Goal: Use online tool/utility: Utilize a website feature to perform a specific function

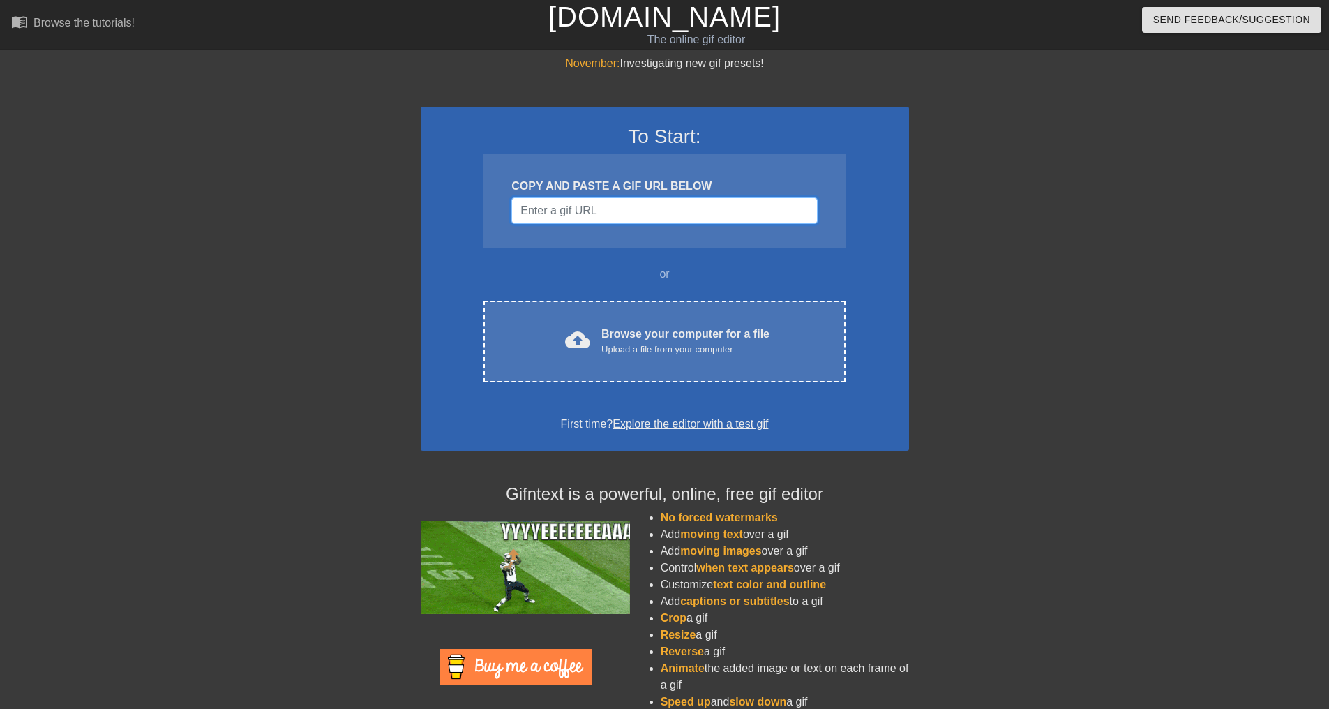
click at [541, 203] on input "Username" at bounding box center [664, 210] width 306 height 27
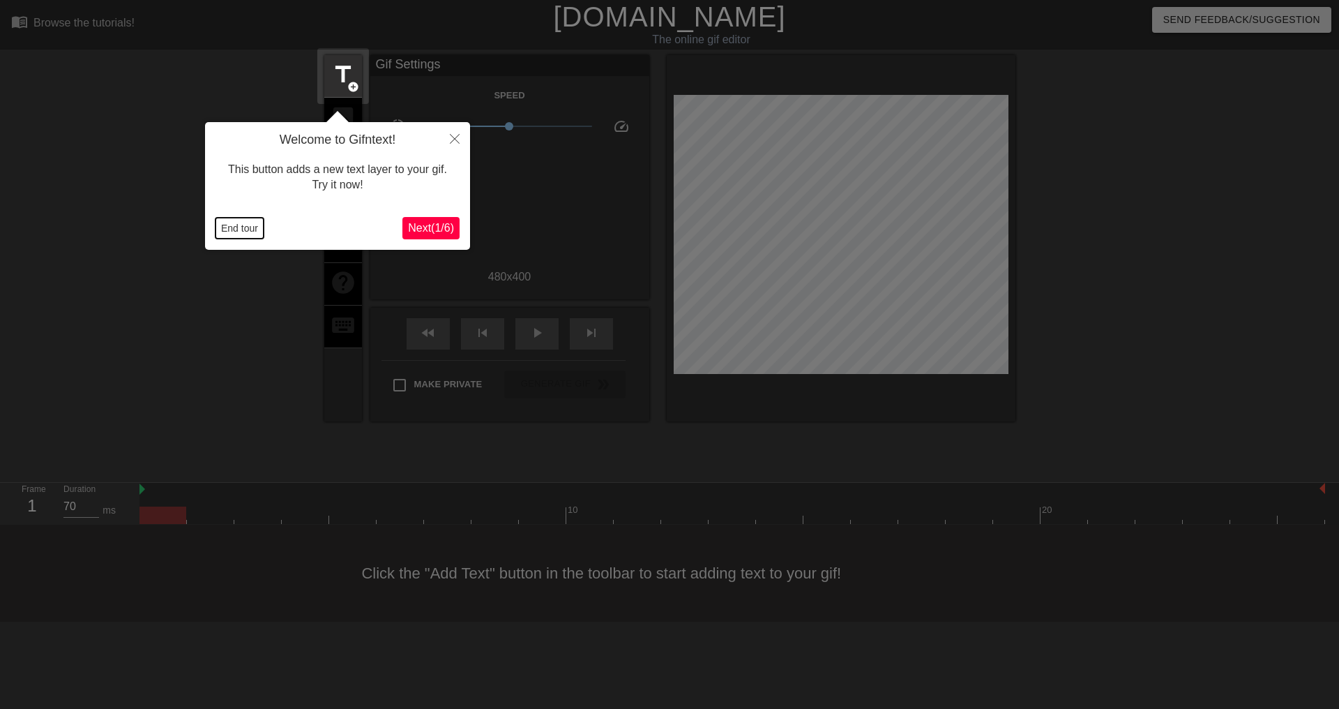
drag, startPoint x: 250, startPoint y: 220, endPoint x: 244, endPoint y: 182, distance: 38.8
click at [250, 222] on button "End tour" at bounding box center [240, 228] width 48 height 21
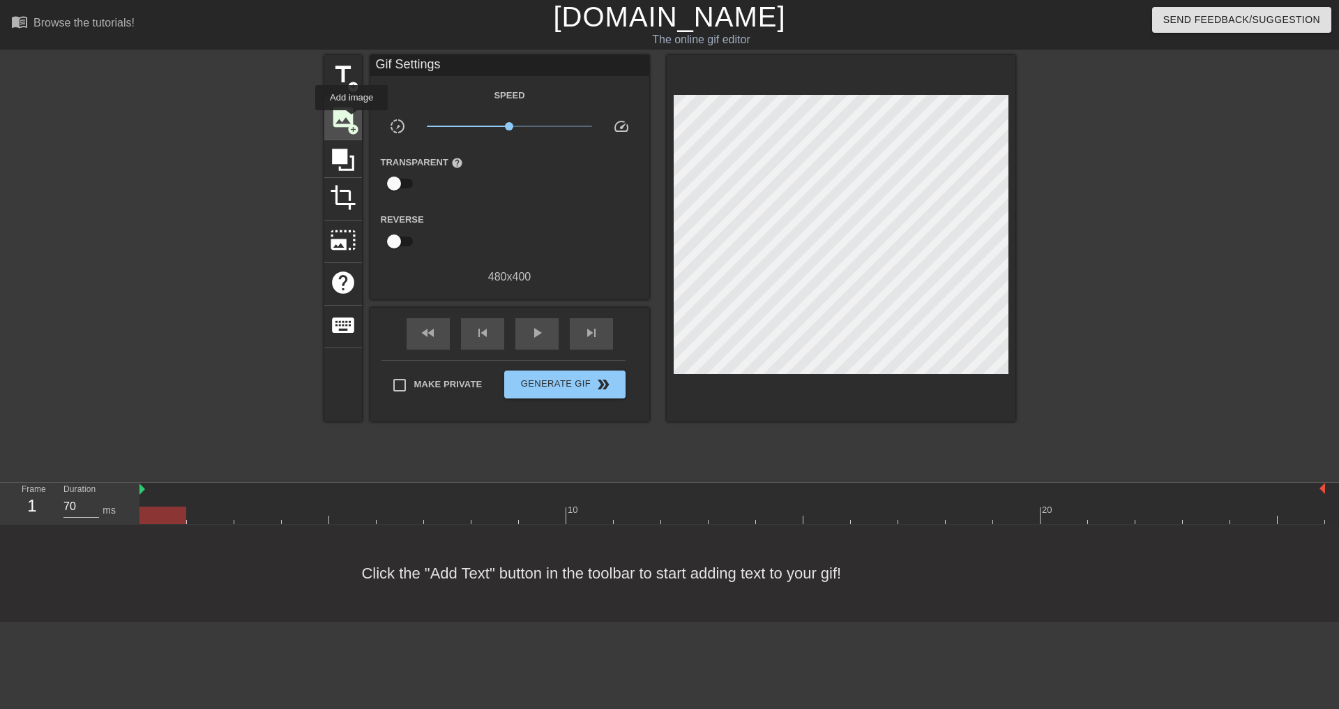
click at [352, 120] on span "image" at bounding box center [343, 117] width 27 height 27
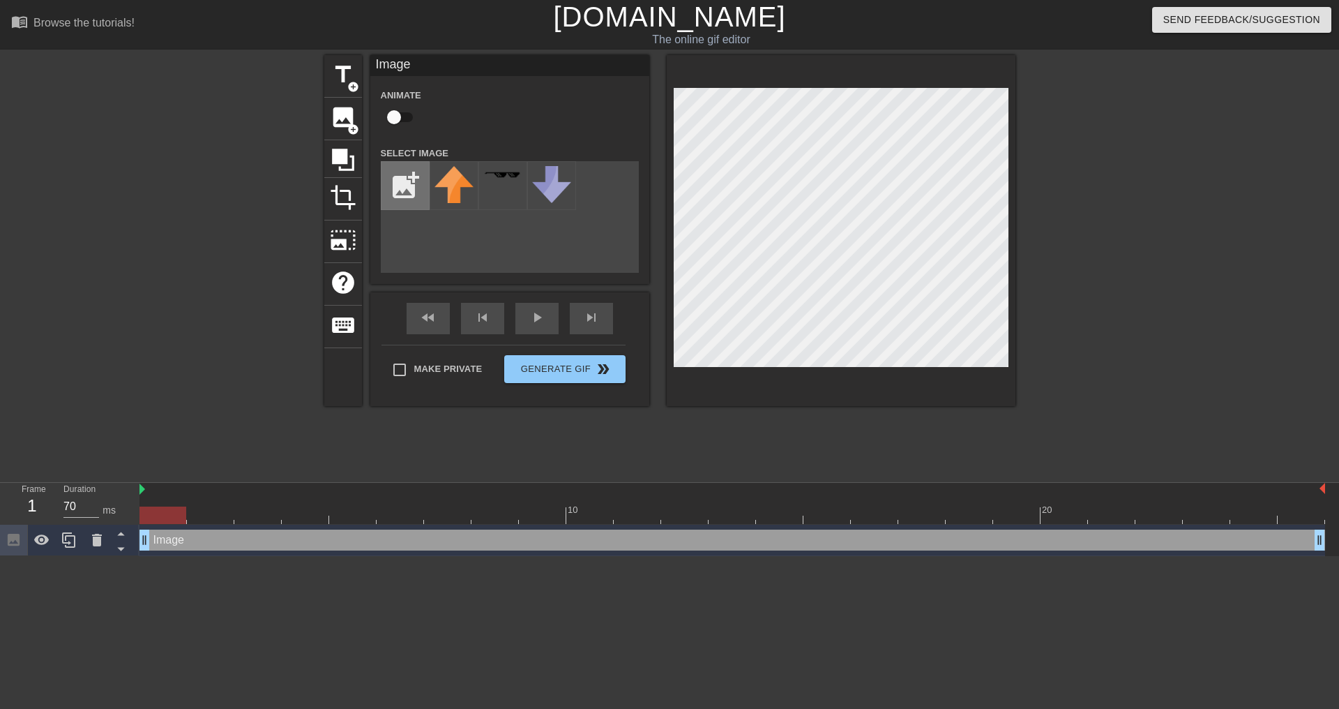
click at [400, 190] on input "file" at bounding box center [405, 185] width 47 height 47
type input "C:\fakepath\TIMELOGS-01-10-2025 (1).png"
click at [433, 180] on div at bounding box center [454, 185] width 49 height 49
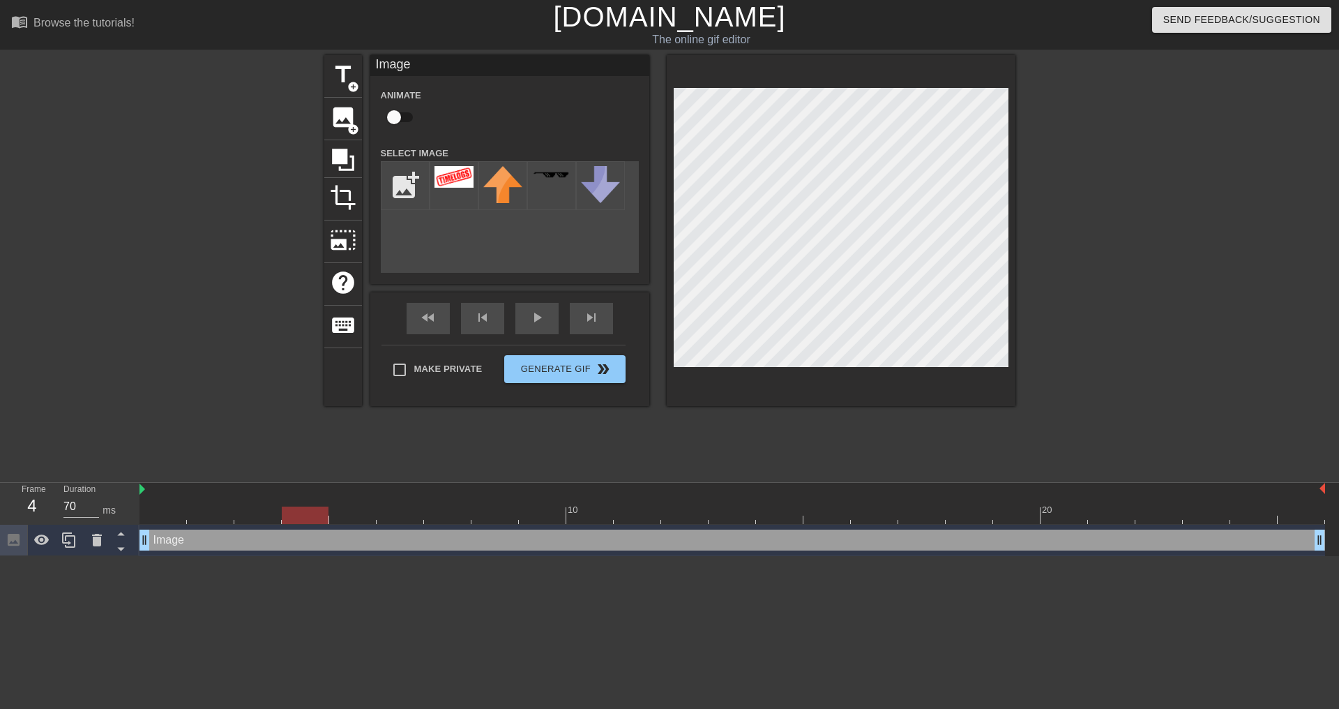
drag, startPoint x: 155, startPoint y: 518, endPoint x: 301, endPoint y: 529, distance: 146.9
click at [301, 529] on div "10 20 Image drag_handle drag_handle" at bounding box center [740, 519] width 1200 height 73
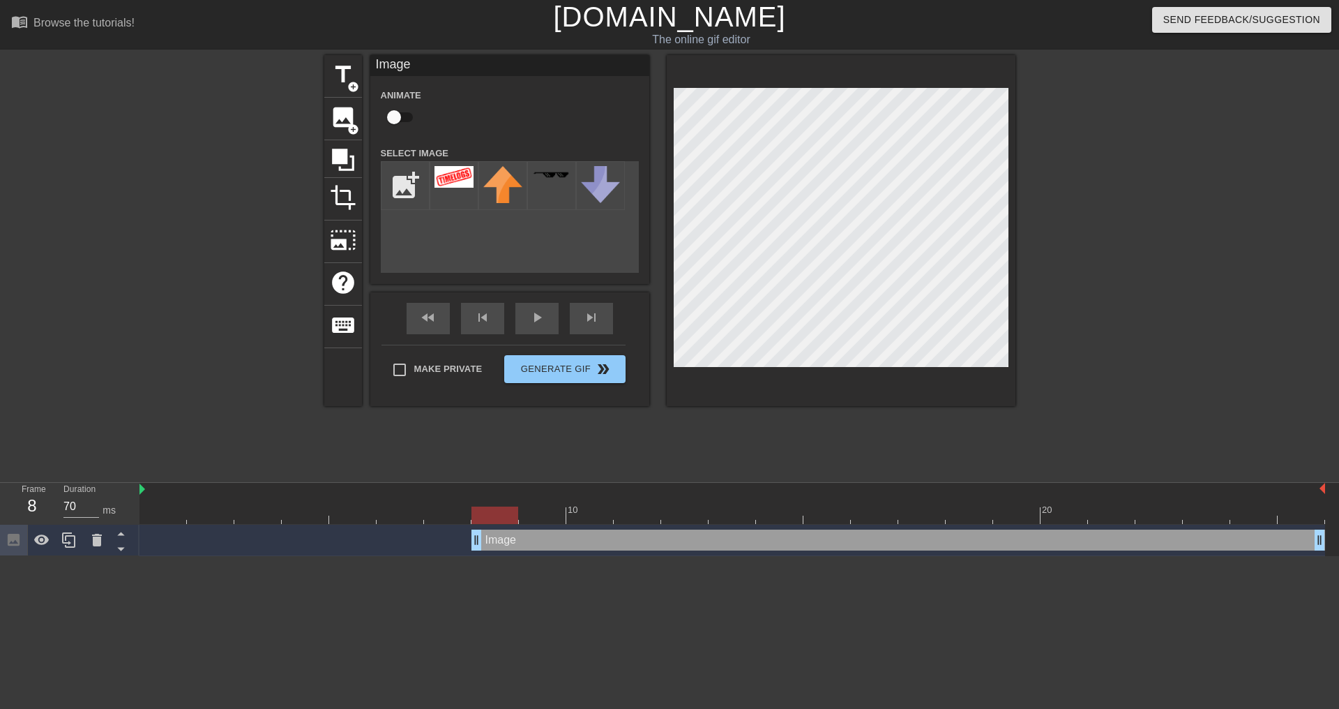
drag, startPoint x: 150, startPoint y: 541, endPoint x: 487, endPoint y: 562, distance: 337.6
click at [487, 556] on html "menu_book Browse the tutorials! Gifntext.com The online gif editor Send Feedbac…" at bounding box center [669, 278] width 1339 height 556
click at [488, 545] on div "Image drag_handle drag_handle" at bounding box center [899, 539] width 854 height 21
drag, startPoint x: 474, startPoint y: 541, endPoint x: 512, endPoint y: 519, distance: 44.4
click at [512, 519] on div "10 20 Image drag_handle drag_handle" at bounding box center [740, 519] width 1200 height 73
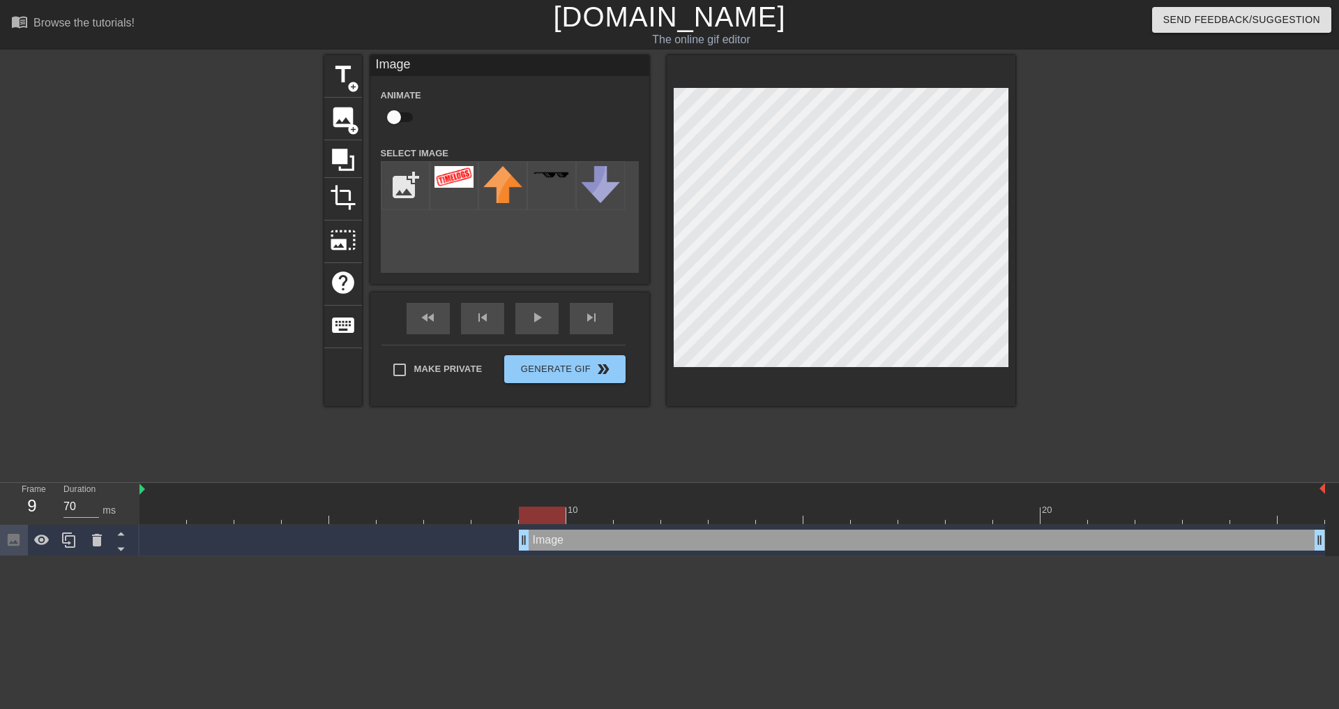
drag, startPoint x: 534, startPoint y: 546, endPoint x: 686, endPoint y: 541, distance: 152.2
click at [686, 541] on div "Image drag_handle drag_handle" at bounding box center [922, 539] width 806 height 21
drag, startPoint x: 541, startPoint y: 512, endPoint x: 693, endPoint y: 517, distance: 151.5
click at [693, 517] on div at bounding box center [684, 514] width 47 height 17
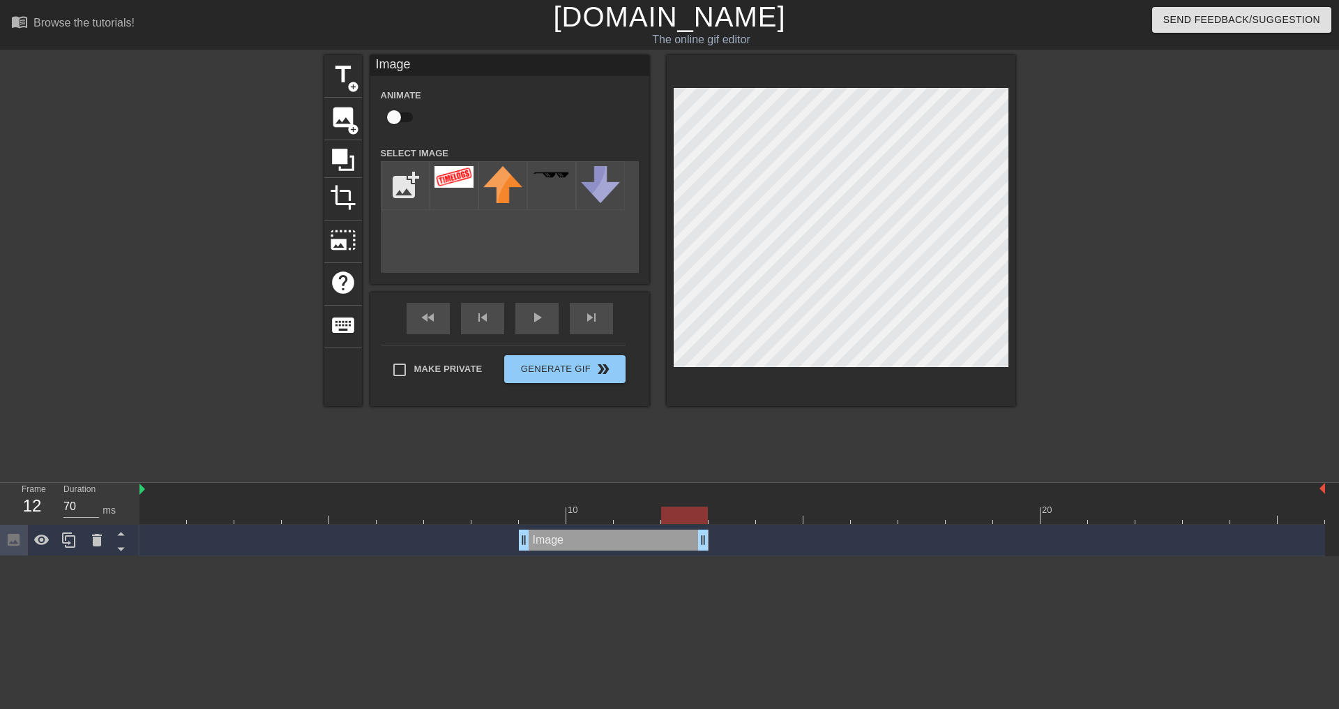
drag, startPoint x: 1316, startPoint y: 532, endPoint x: 680, endPoint y: 512, distance: 636.5
click at [680, 512] on div "10 20 Image drag_handle drag_handle" at bounding box center [740, 519] width 1200 height 73
click at [83, 539] on div at bounding box center [97, 540] width 28 height 31
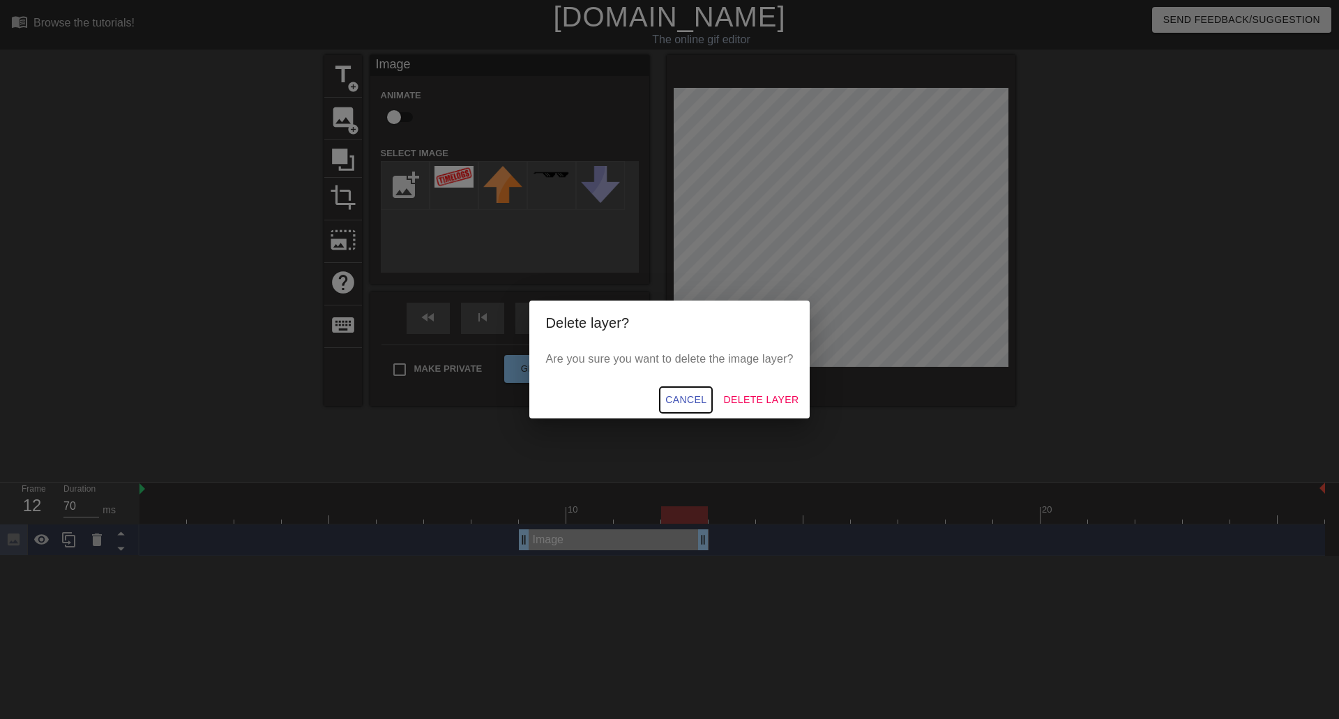
drag, startPoint x: 695, startPoint y: 399, endPoint x: 613, endPoint y: 413, distance: 83.5
click at [693, 400] on span "Cancel" at bounding box center [685, 399] width 41 height 17
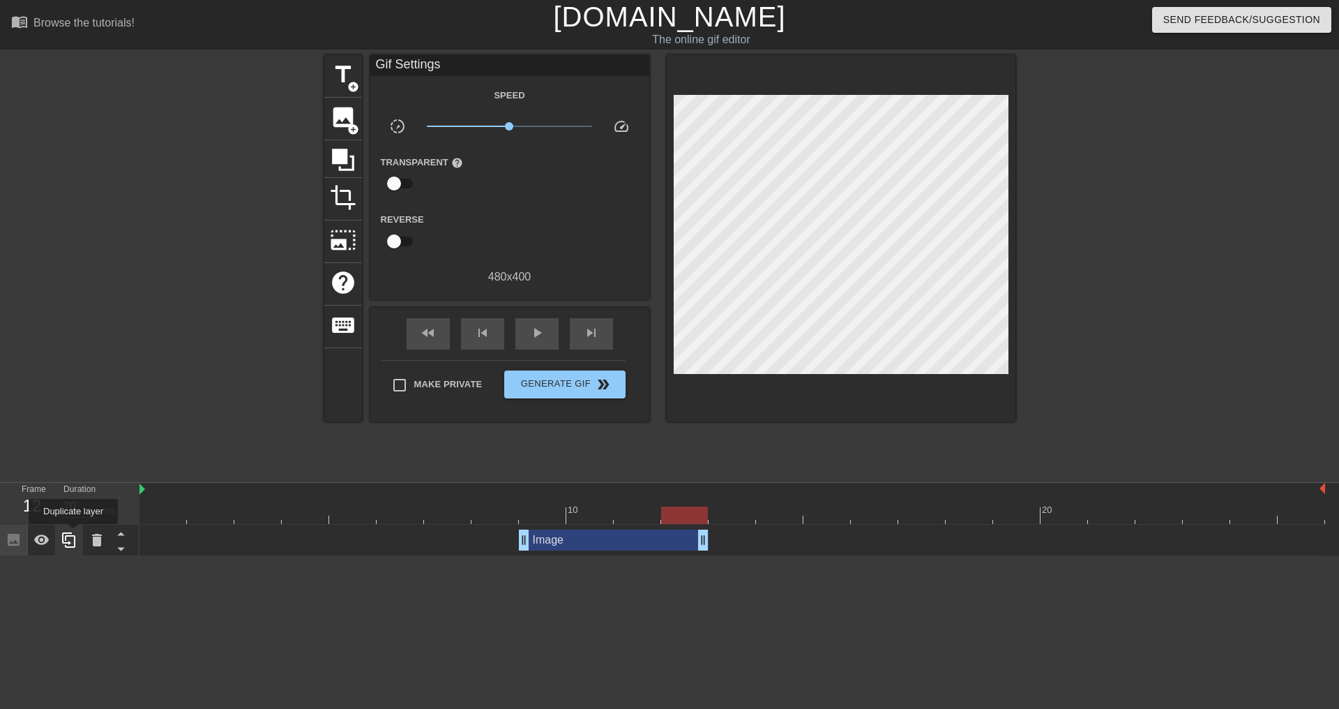
click at [73, 534] on icon at bounding box center [69, 540] width 17 height 17
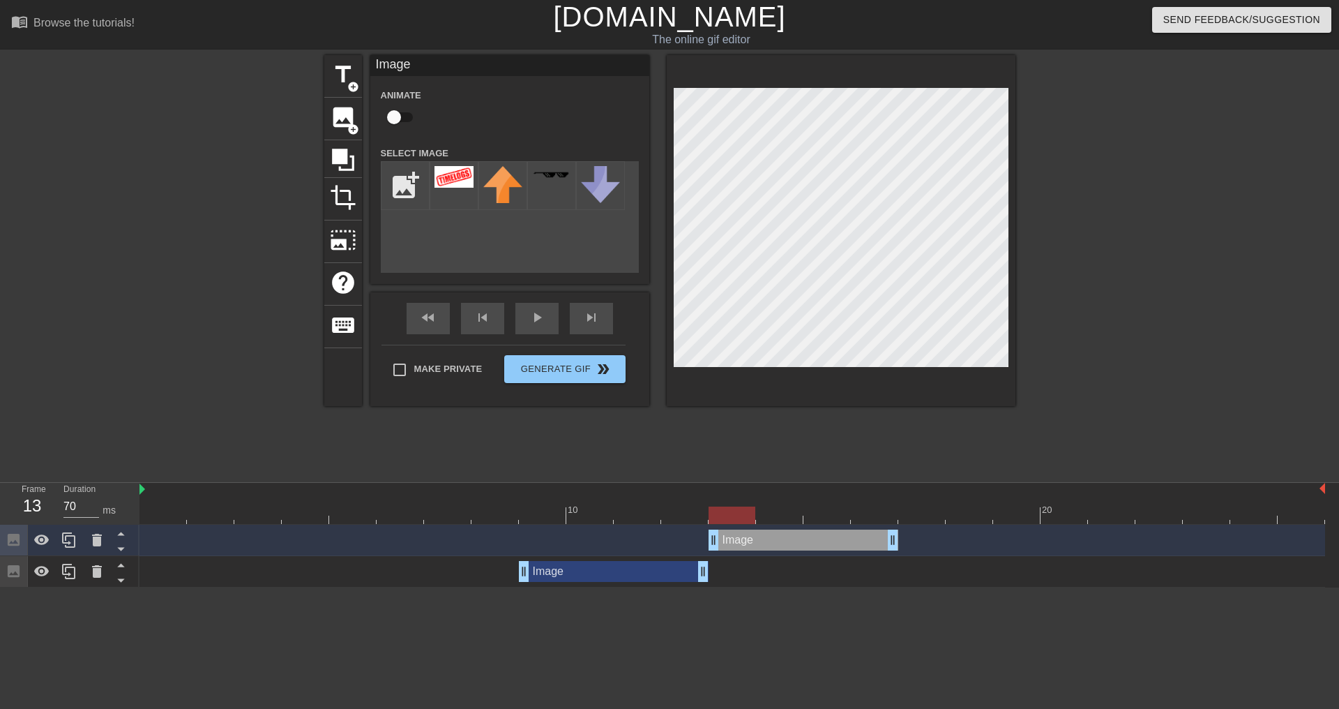
drag, startPoint x: 555, startPoint y: 539, endPoint x: 738, endPoint y: 540, distance: 183.5
click at [738, 540] on div "Image drag_handle drag_handle" at bounding box center [804, 539] width 190 height 21
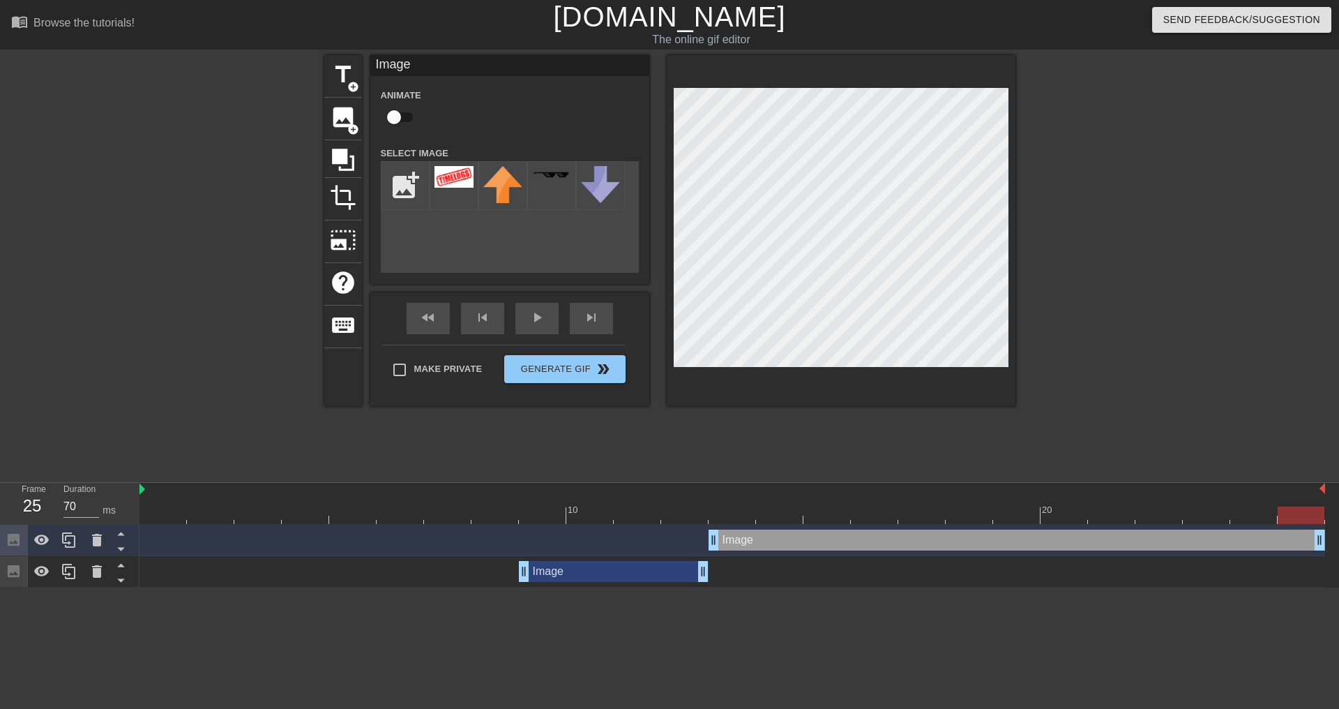
drag, startPoint x: 891, startPoint y: 543, endPoint x: 1154, endPoint y: 385, distance: 307.0
click at [1328, 542] on html "menu_book Browse the tutorials! Gifntext.com The online gif editor Send Feedbac…" at bounding box center [669, 293] width 1339 height 587
click at [536, 311] on div "fast_rewind skip_previous play_arrow skip_next" at bounding box center [509, 318] width 227 height 52
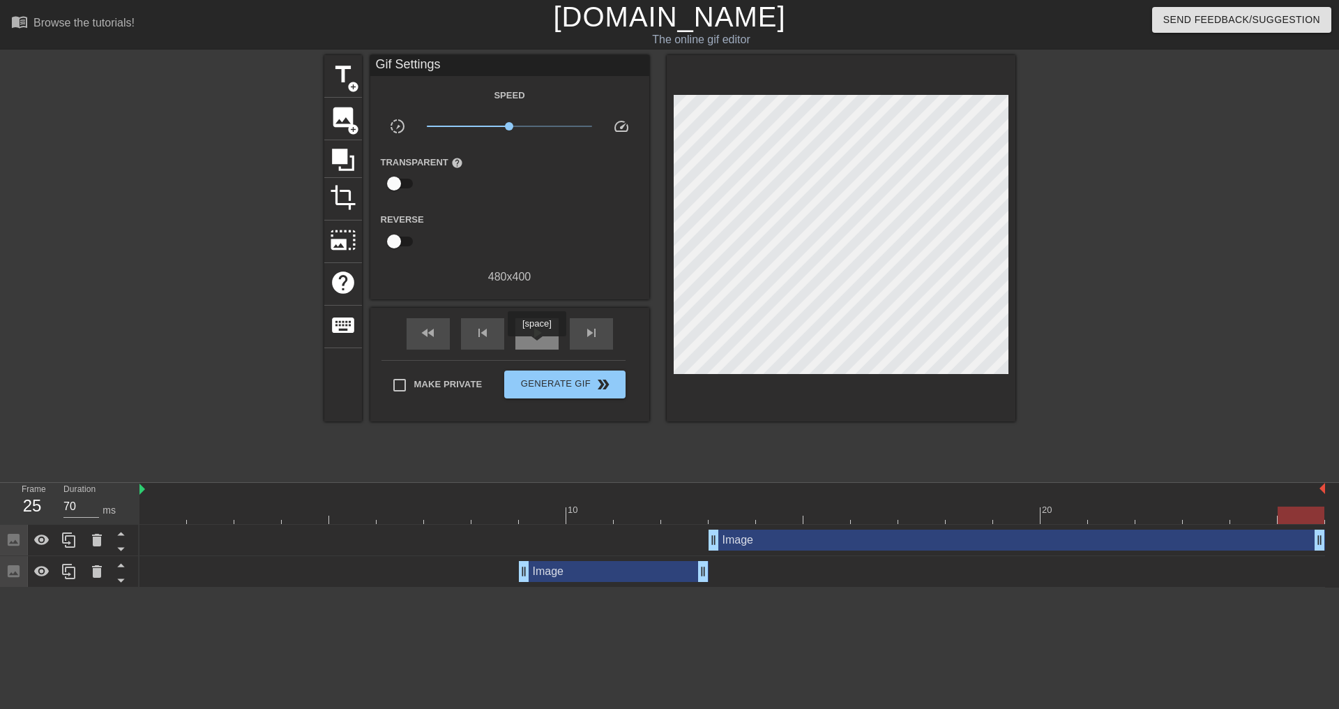
click at [536, 346] on div "play_arrow" at bounding box center [537, 333] width 43 height 31
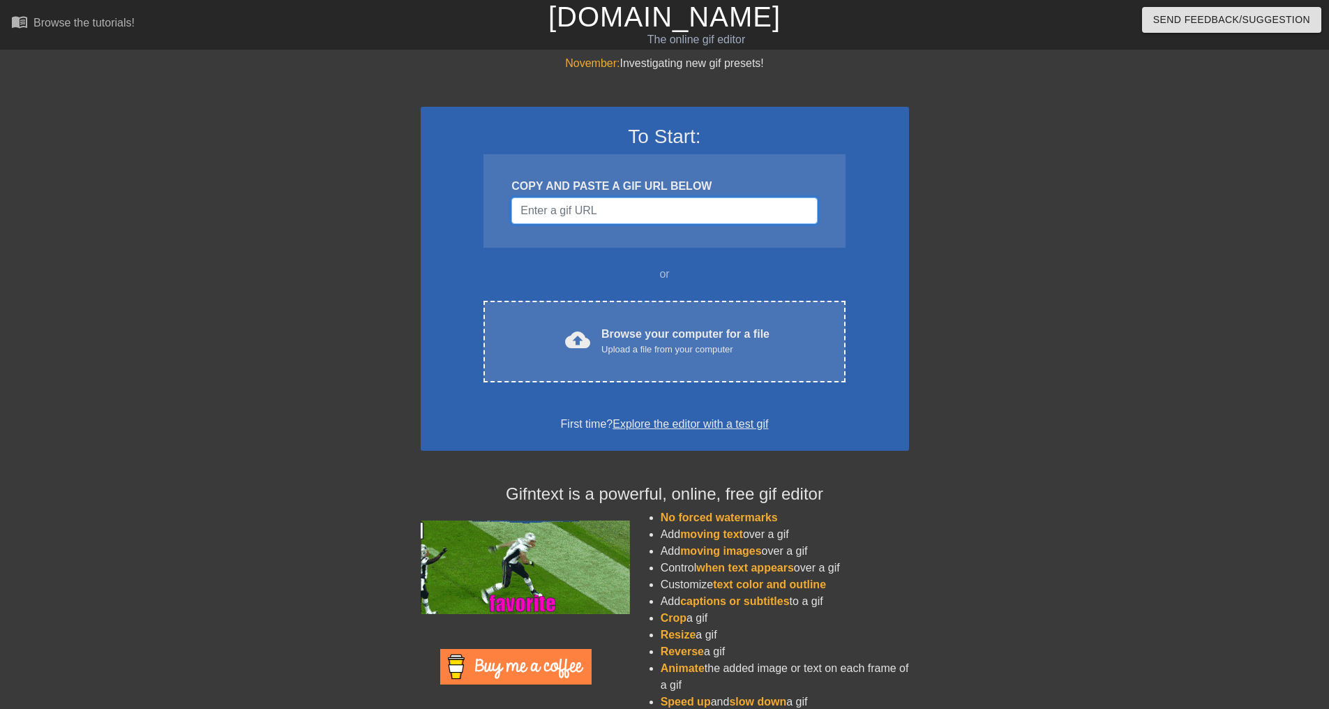
click at [651, 209] on input "Username" at bounding box center [664, 210] width 306 height 27
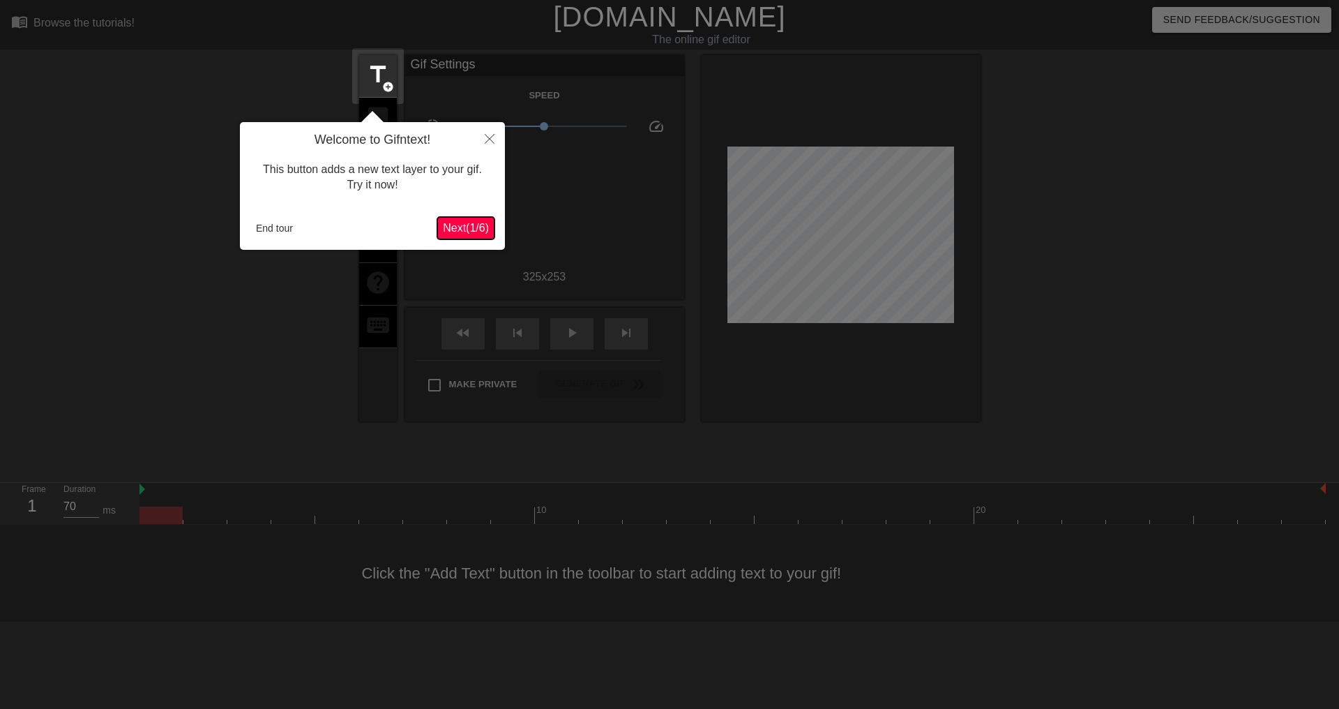
click at [486, 232] on span "Next ( 1 / 6 )" at bounding box center [466, 228] width 46 height 12
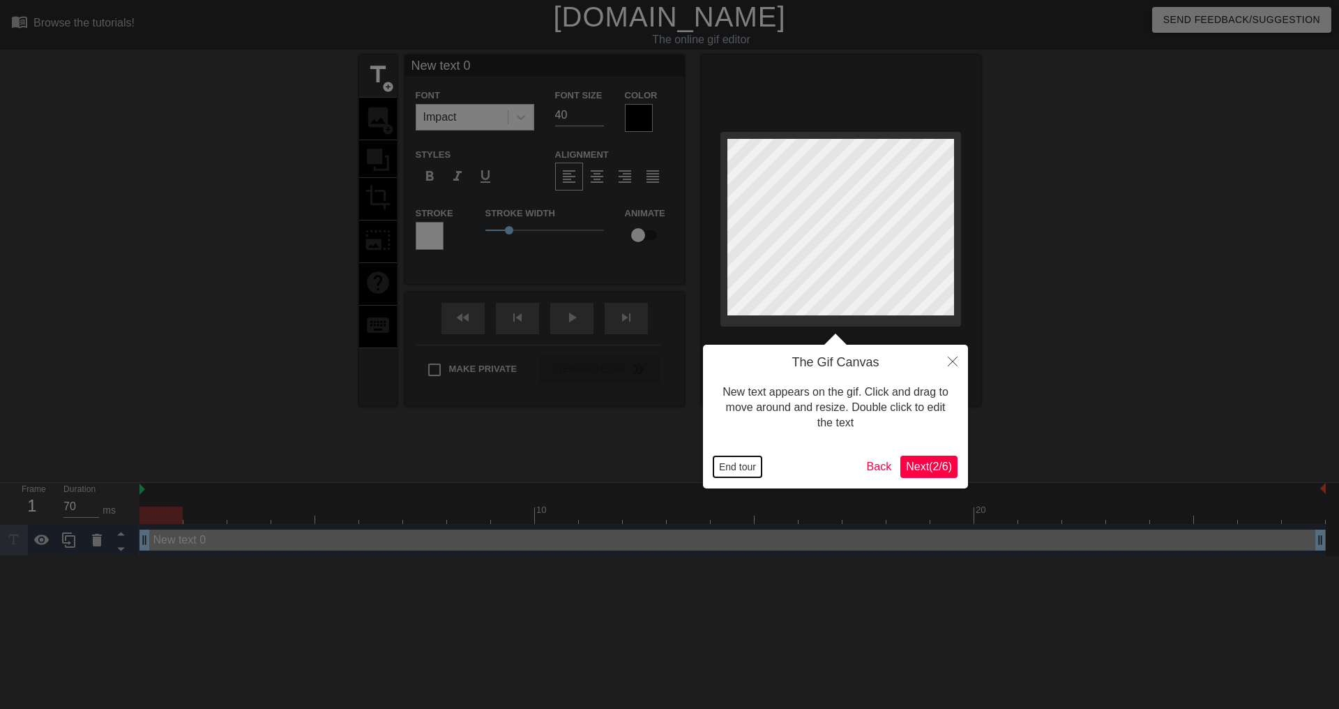
click at [749, 467] on button "End tour" at bounding box center [738, 466] width 48 height 21
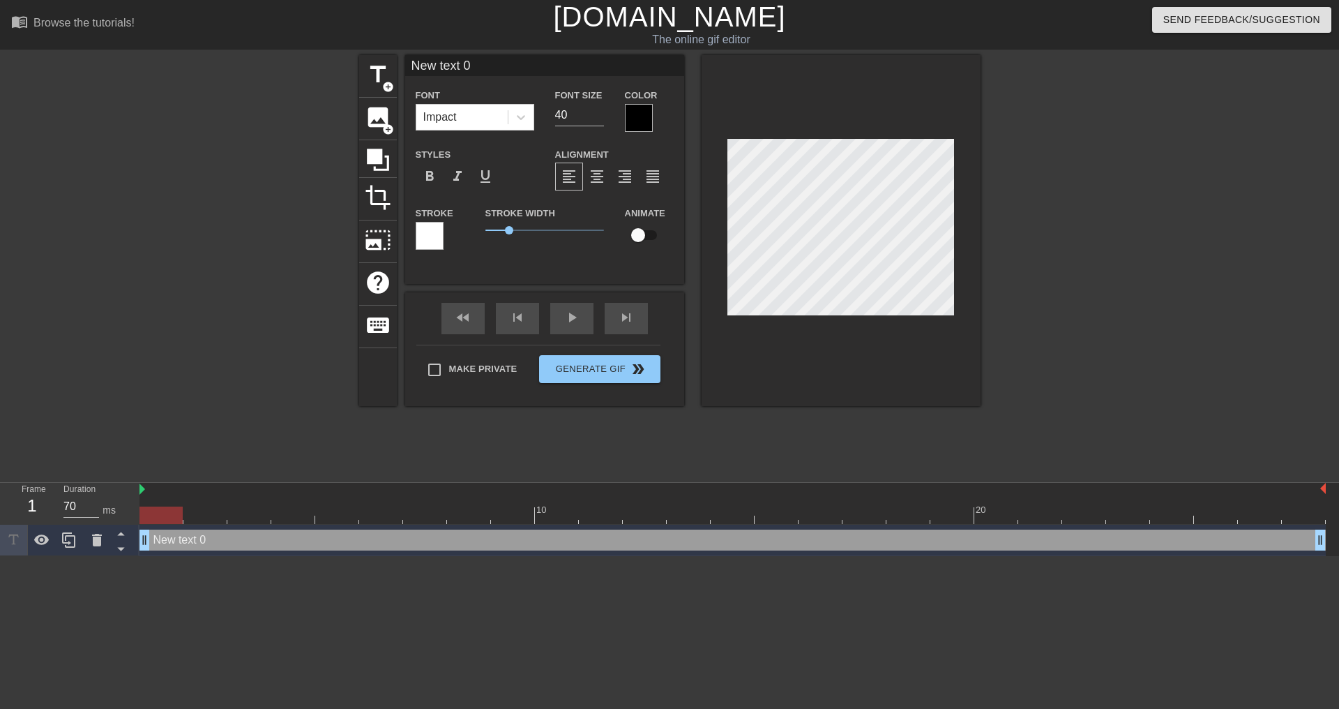
scroll to position [2, 3]
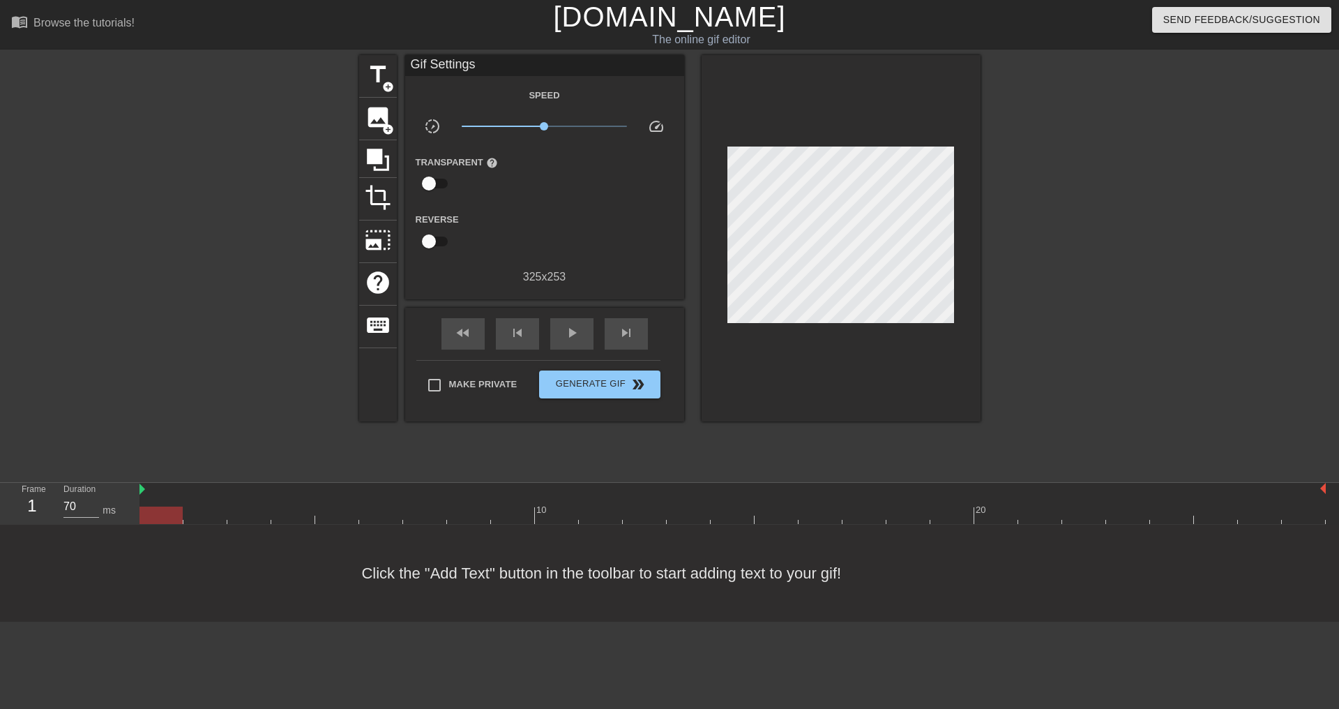
drag, startPoint x: 139, startPoint y: 507, endPoint x: 164, endPoint y: 511, distance: 25.5
click at [164, 511] on div "Frame 1 Duration 70 ms 10 20" at bounding box center [669, 504] width 1339 height 42
drag, startPoint x: 164, startPoint y: 513, endPoint x: 1270, endPoint y: 168, distance: 1158.3
click at [915, 525] on div "10 20" at bounding box center [740, 504] width 1200 height 42
type input "200"
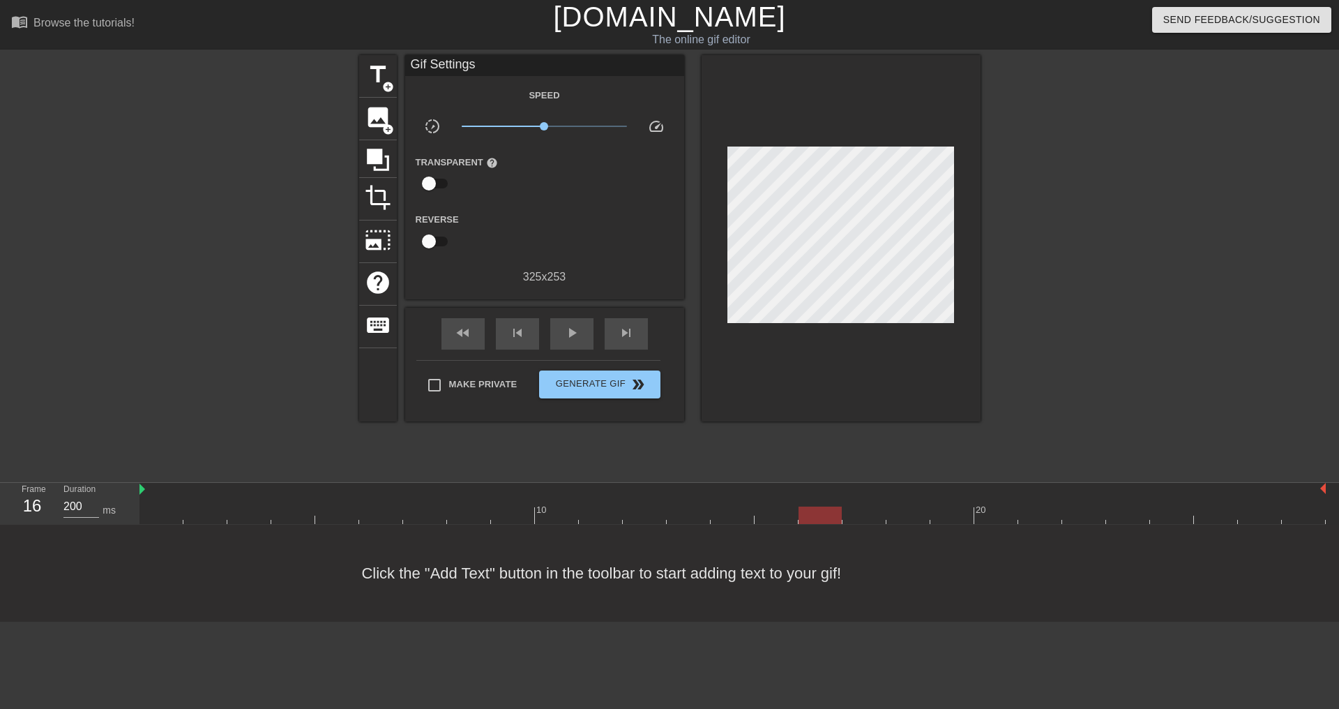
drag, startPoint x: 887, startPoint y: 523, endPoint x: 803, endPoint y: 516, distance: 84.1
click at [803, 516] on div at bounding box center [820, 514] width 43 height 17
click at [382, 124] on span "add_circle" at bounding box center [388, 129] width 12 height 12
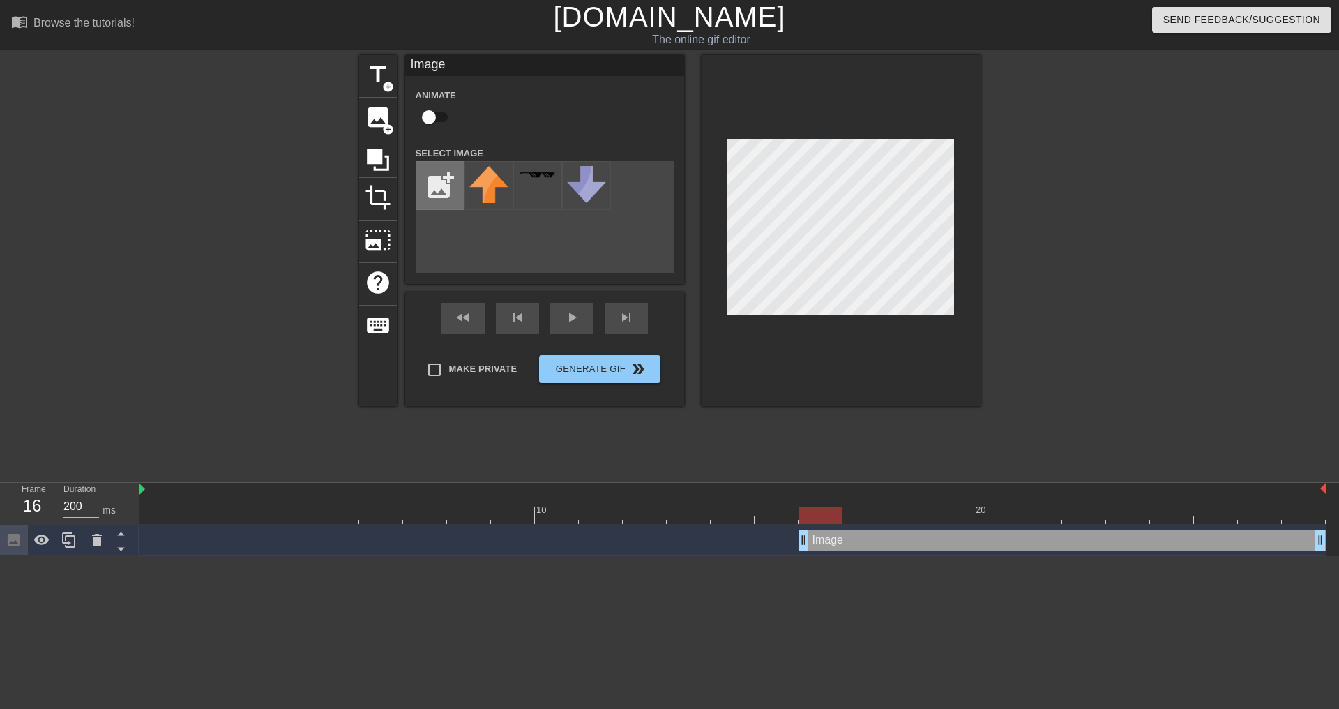
click at [452, 180] on input "file" at bounding box center [439, 185] width 47 height 47
type input "C:\fakepath\Capture d'écran [DATE] 170829.png"
click at [474, 195] on div at bounding box center [489, 185] width 49 height 49
click at [993, 288] on div "title add_circle image add_circle crop photo_size_select_large help keyboard Im…" at bounding box center [669, 264] width 1339 height 419
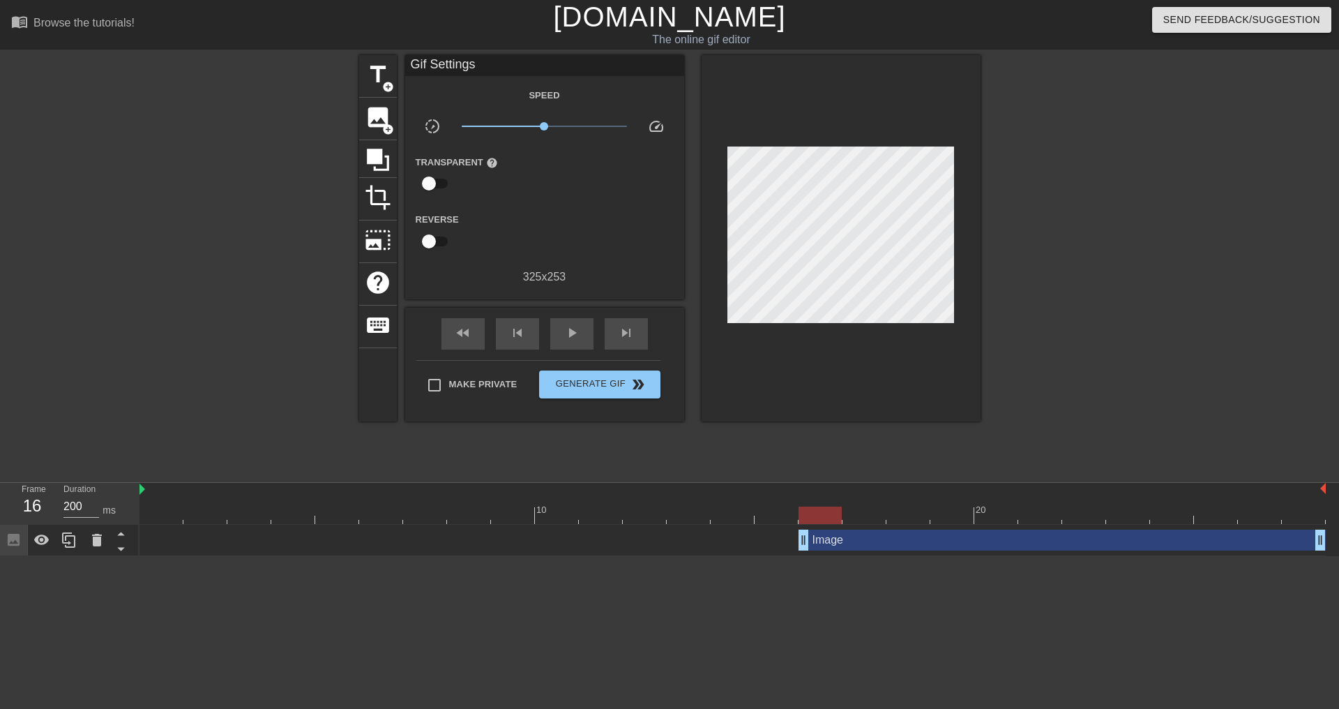
click at [815, 513] on div at bounding box center [820, 514] width 43 height 17
drag, startPoint x: 800, startPoint y: 539, endPoint x: 746, endPoint y: 520, distance: 57.2
click at [746, 520] on div "10 20 Image drag_handle drag_handle" at bounding box center [740, 519] width 1200 height 73
click at [589, 315] on div "fast_rewind skip_previous play_arrow skip_next" at bounding box center [544, 334] width 227 height 52
click at [597, 340] on div "fast_rewind skip_previous play_arrow skip_next" at bounding box center [544, 334] width 227 height 52
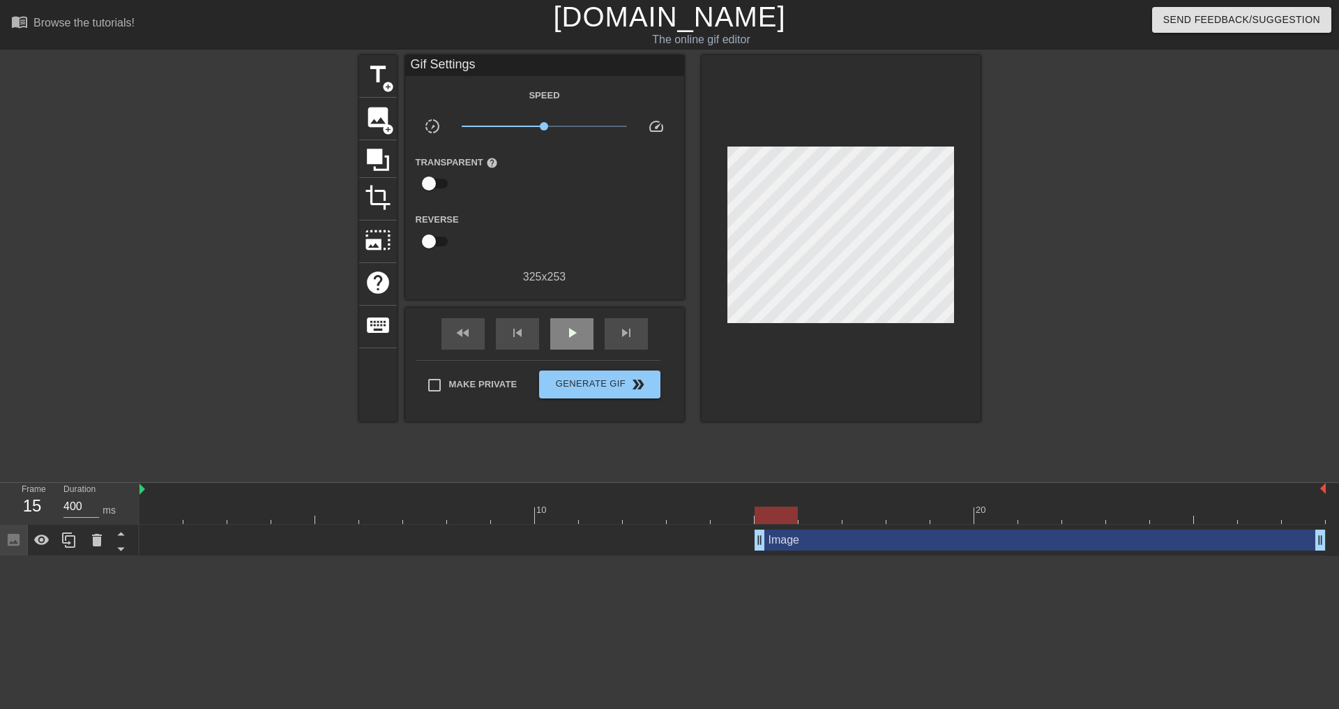
click at [590, 331] on div "play_arrow" at bounding box center [571, 333] width 43 height 31
click at [576, 336] on span "pause" at bounding box center [572, 332] width 17 height 17
drag, startPoint x: 928, startPoint y: 511, endPoint x: 1010, endPoint y: 514, distance: 81.7
click at [1010, 514] on div at bounding box center [996, 514] width 43 height 17
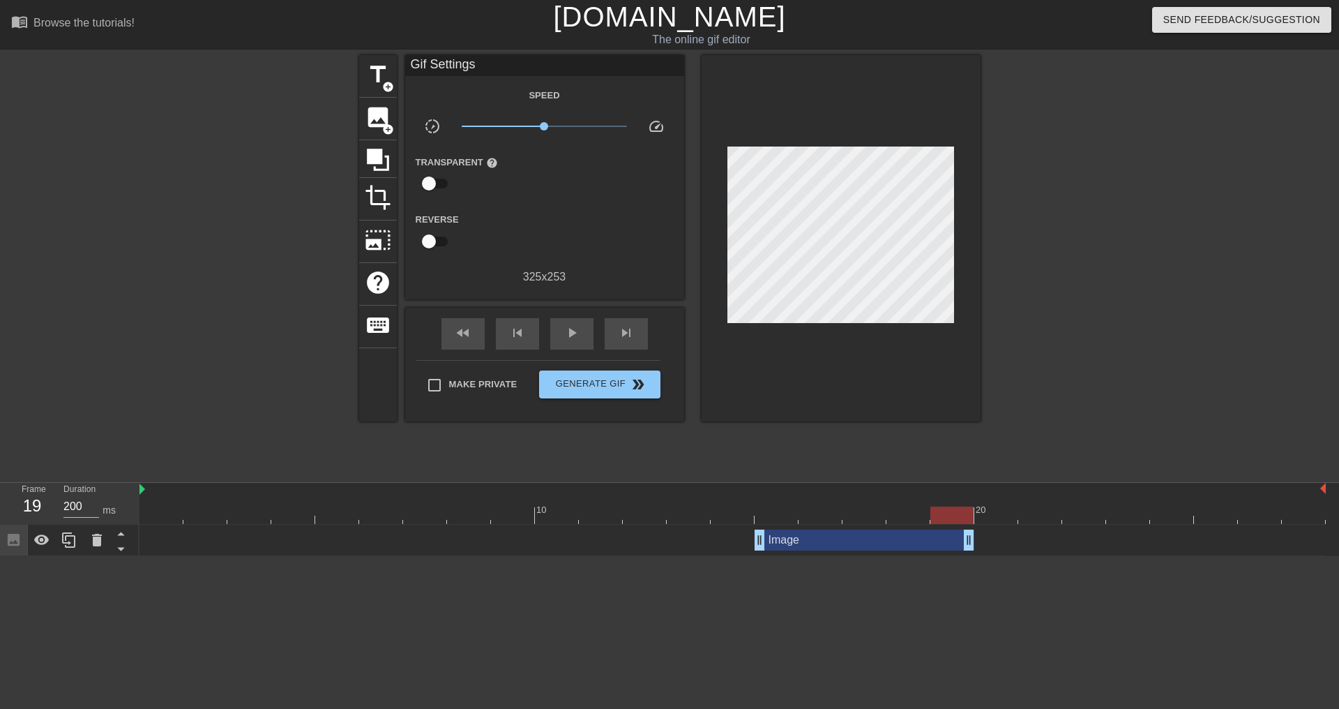
drag, startPoint x: 1324, startPoint y: 537, endPoint x: 985, endPoint y: 520, distance: 339.4
click at [985, 520] on div "10 20 Image drag_handle drag_handle" at bounding box center [740, 519] width 1200 height 73
click at [77, 539] on div at bounding box center [69, 540] width 28 height 31
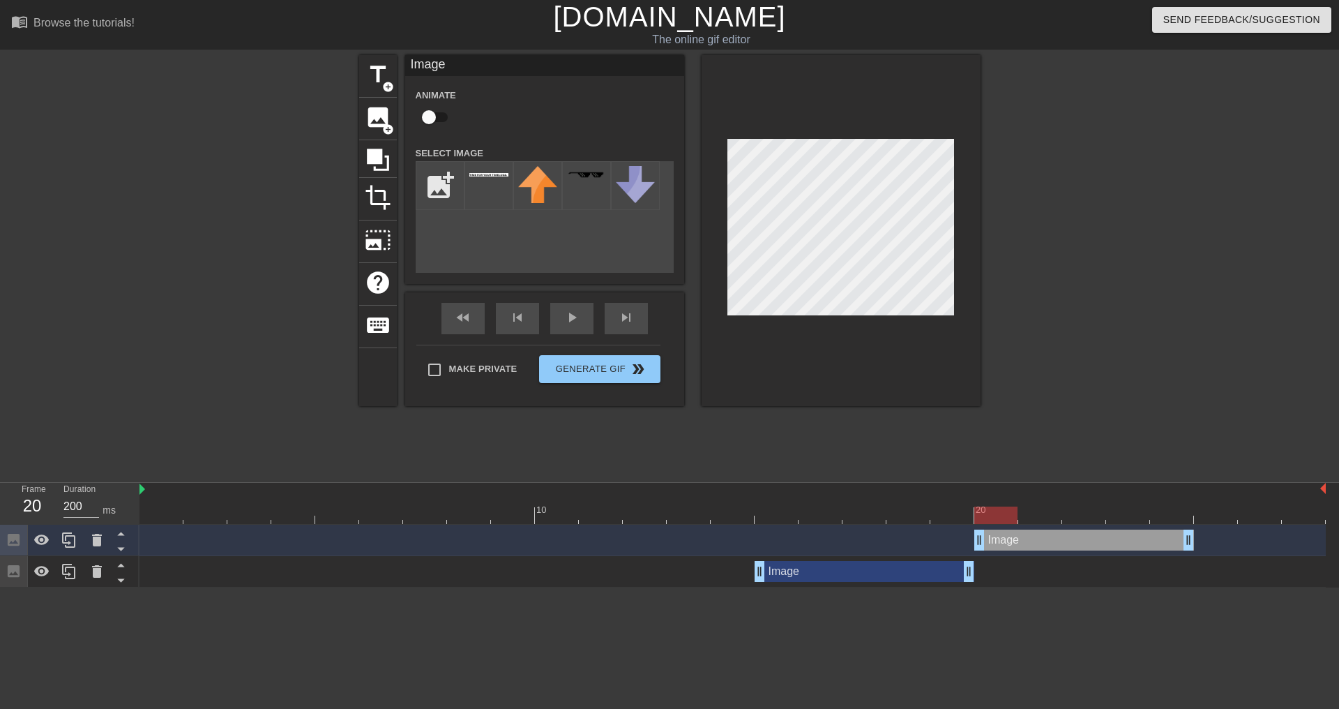
drag, startPoint x: 818, startPoint y: 541, endPoint x: 1026, endPoint y: 534, distance: 208.7
click at [1026, 534] on div "Image drag_handle drag_handle" at bounding box center [1085, 539] width 220 height 21
drag, startPoint x: 1192, startPoint y: 543, endPoint x: 999, endPoint y: 556, distance: 193.7
drag, startPoint x: 972, startPoint y: 572, endPoint x: 1048, endPoint y: 557, distance: 77.6
click at [1048, 557] on div "Image drag_handle drag_handle" at bounding box center [733, 571] width 1187 height 31
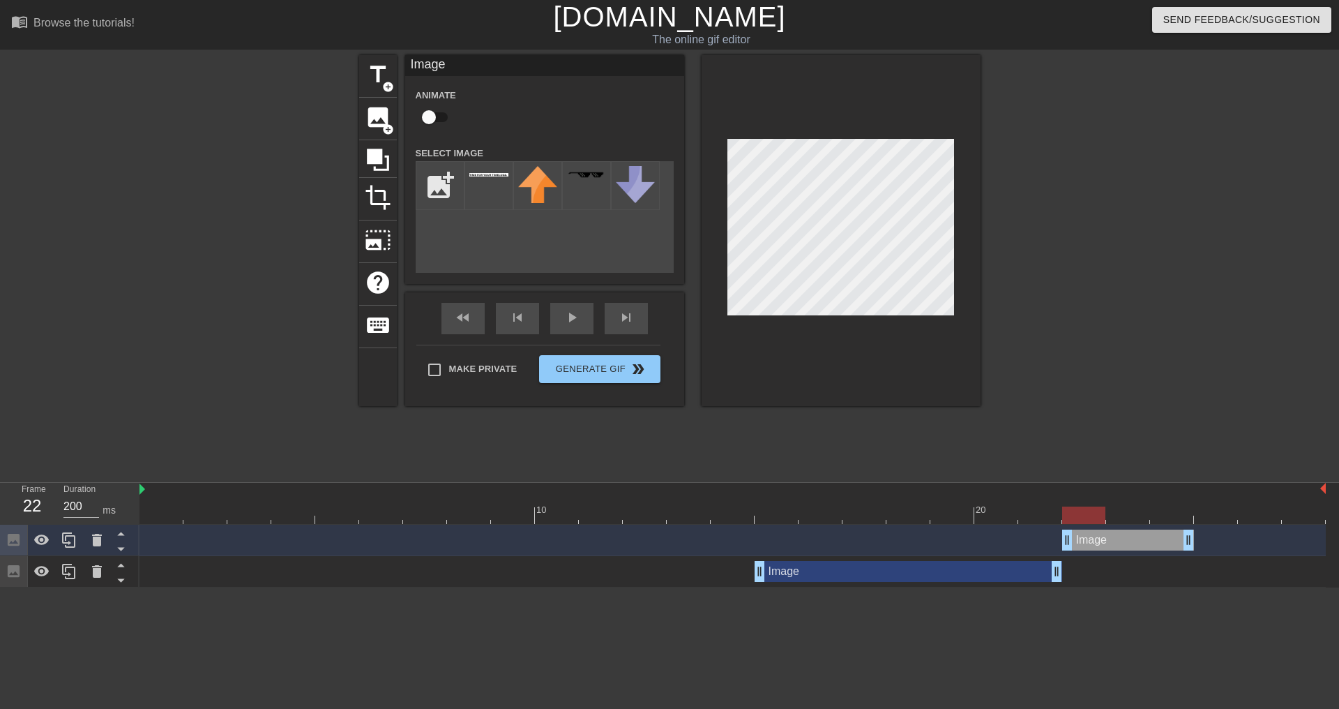
drag, startPoint x: 1029, startPoint y: 535, endPoint x: 1107, endPoint y: 539, distance: 78.2
click at [1107, 539] on div "Image drag_handle drag_handle" at bounding box center [1128, 539] width 132 height 21
drag, startPoint x: 1188, startPoint y: 546, endPoint x: 1284, endPoint y: 506, distance: 103.5
click at [1328, 543] on html "menu_book Browse the tutorials! [DOMAIN_NAME] The online gif editor Send Feedba…" at bounding box center [669, 293] width 1339 height 587
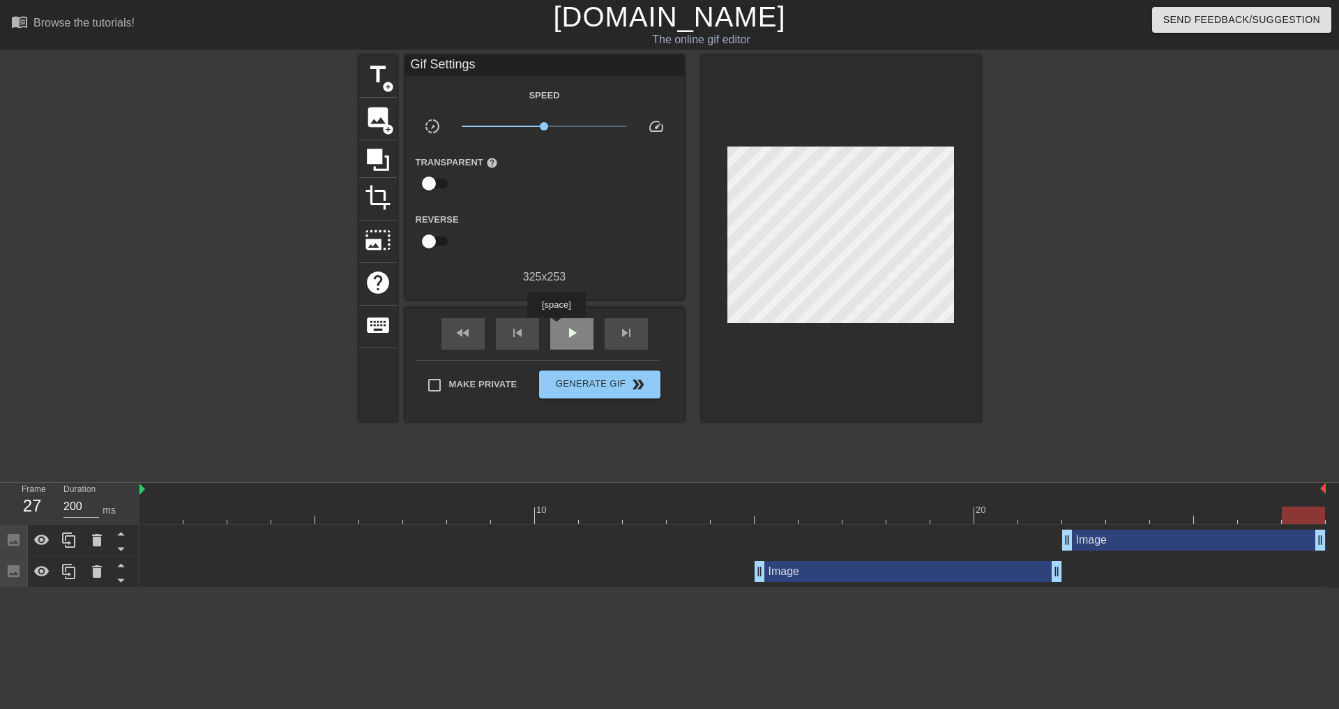
click at [581, 333] on div "play_arrow" at bounding box center [571, 333] width 43 height 31
click at [569, 331] on span "pause" at bounding box center [572, 332] width 17 height 17
drag, startPoint x: 758, startPoint y: 569, endPoint x: 697, endPoint y: 556, distance: 62.1
click at [697, 556] on div "Image drag_handle drag_handle" at bounding box center [733, 571] width 1187 height 31
click at [578, 331] on span "play_arrow" at bounding box center [572, 332] width 17 height 17
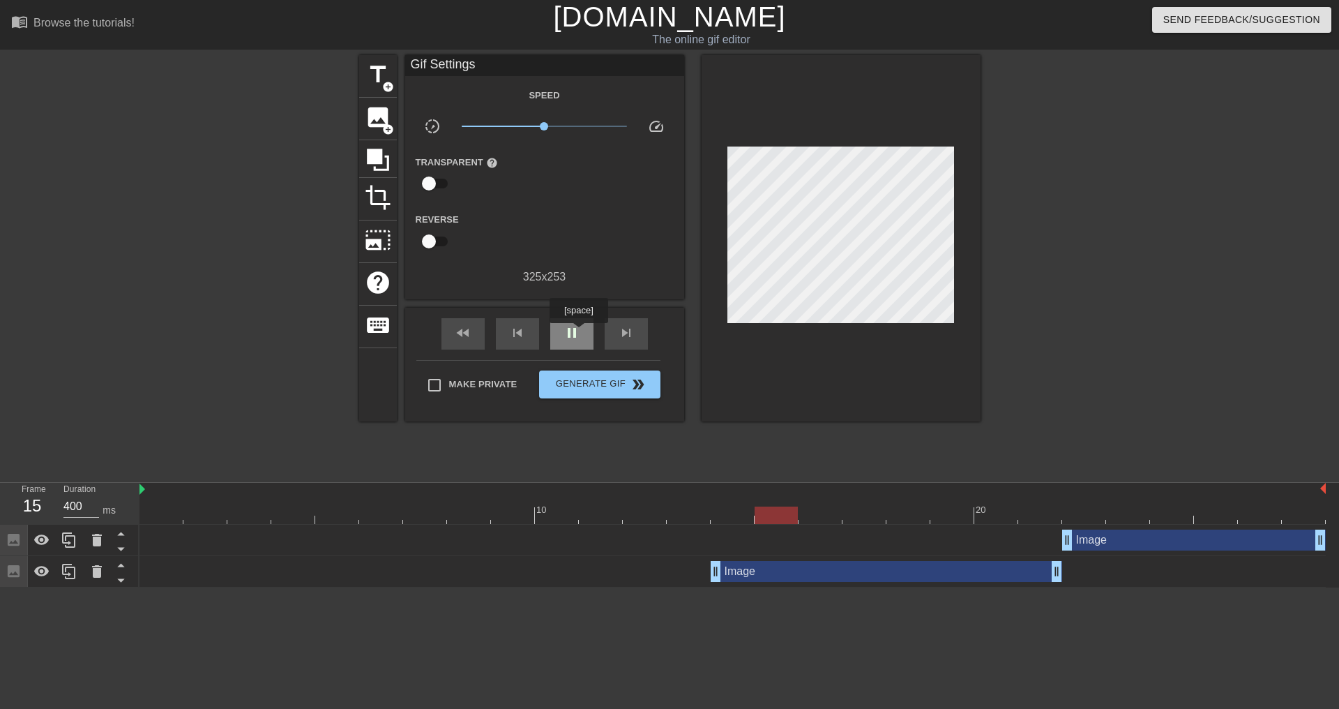
type input "200"
click at [476, 389] on span "Make Private" at bounding box center [483, 384] width 68 height 14
click at [449, 389] on input "Make Private" at bounding box center [434, 384] width 29 height 29
checkbox input "true"
click at [723, 357] on div at bounding box center [841, 238] width 279 height 366
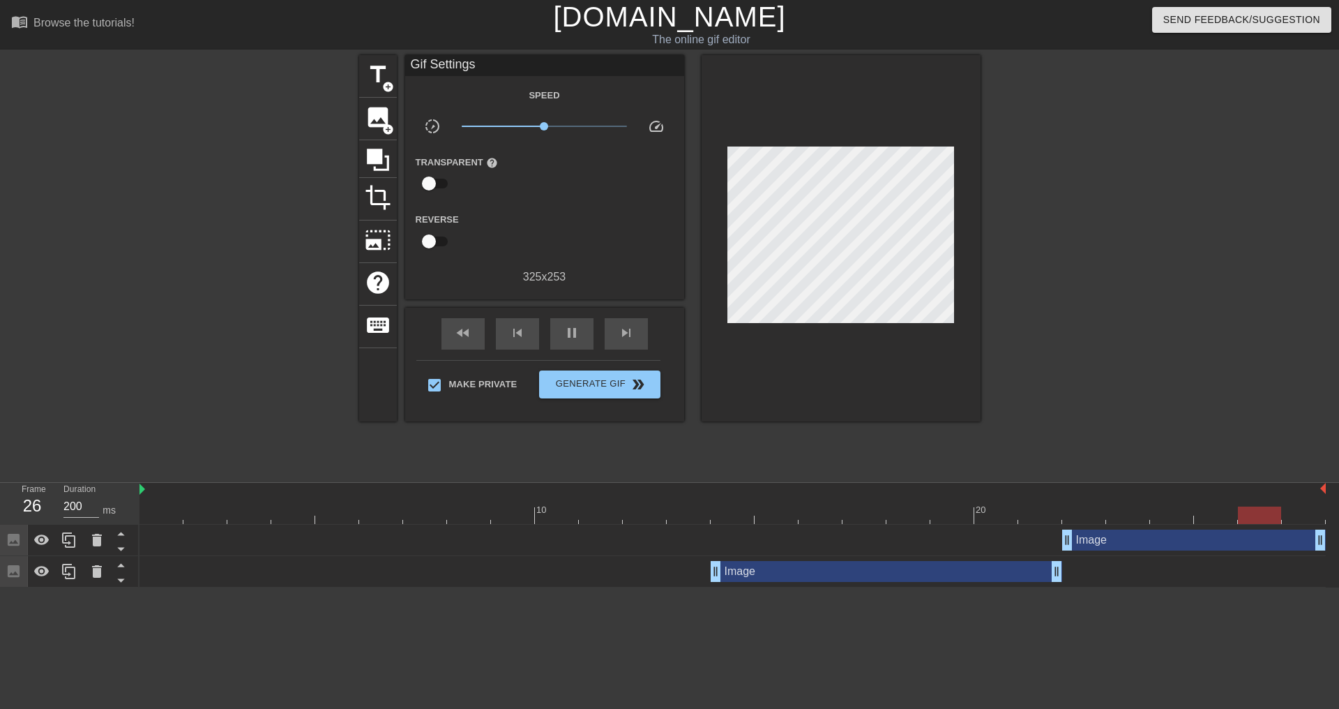
click at [532, 404] on div "Make Private Generate Gif double_arrow" at bounding box center [538, 387] width 244 height 55
type input "70"
click at [617, 386] on span "Generate Gif double_arrow" at bounding box center [600, 384] width 110 height 17
